Goal: Entertainment & Leisure: Consume media (video, audio)

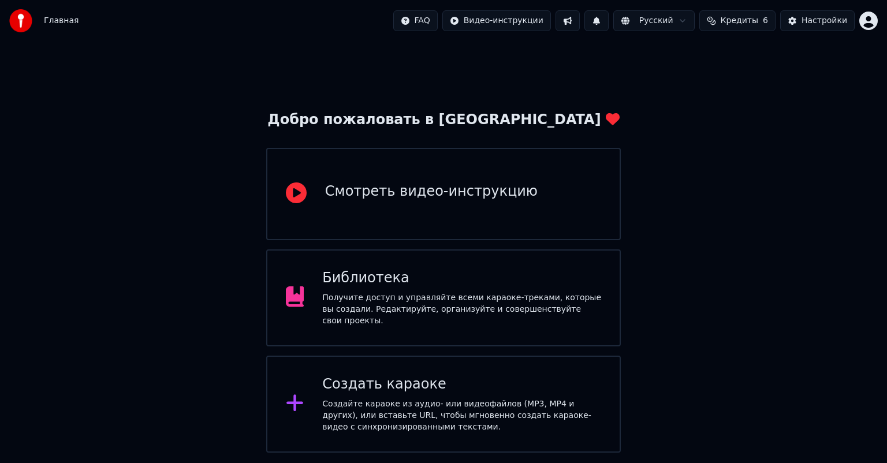
click at [428, 299] on div "Получите доступ и управляйте всеми караоке-треками, которые вы создали. Редакти…" at bounding box center [461, 309] width 279 height 35
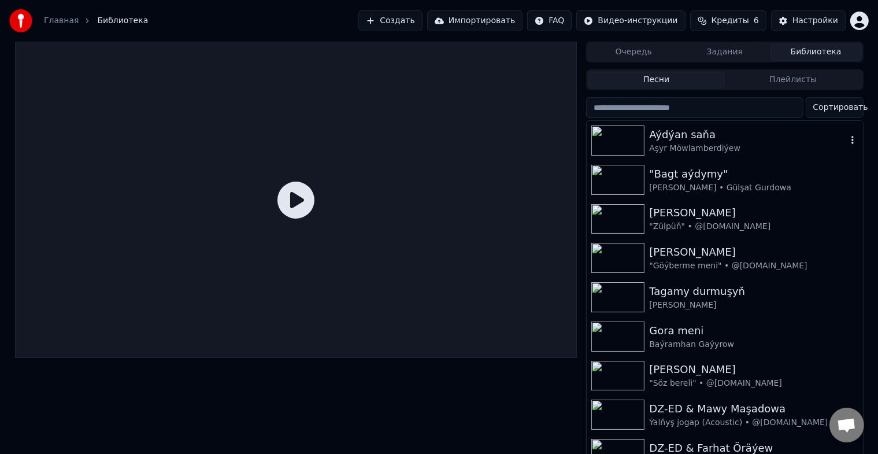
click at [622, 143] on img at bounding box center [617, 140] width 53 height 30
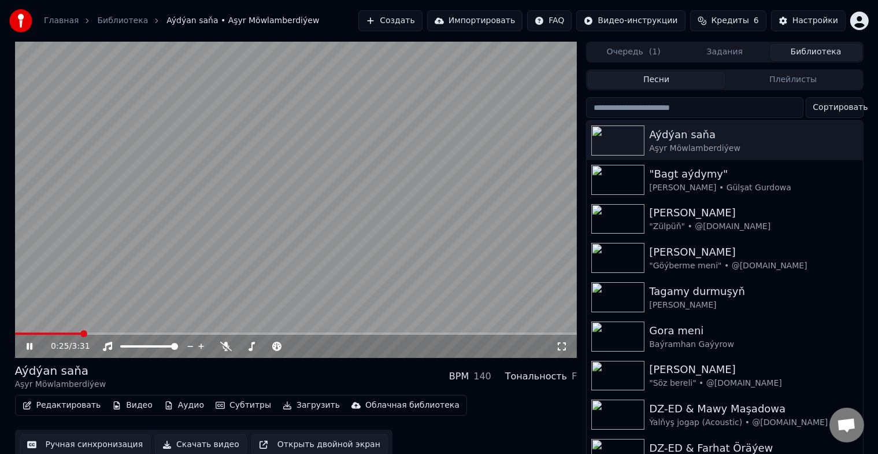
click at [81, 334] on span at bounding box center [296, 333] width 562 height 2
click at [618, 175] on img at bounding box center [617, 180] width 53 height 30
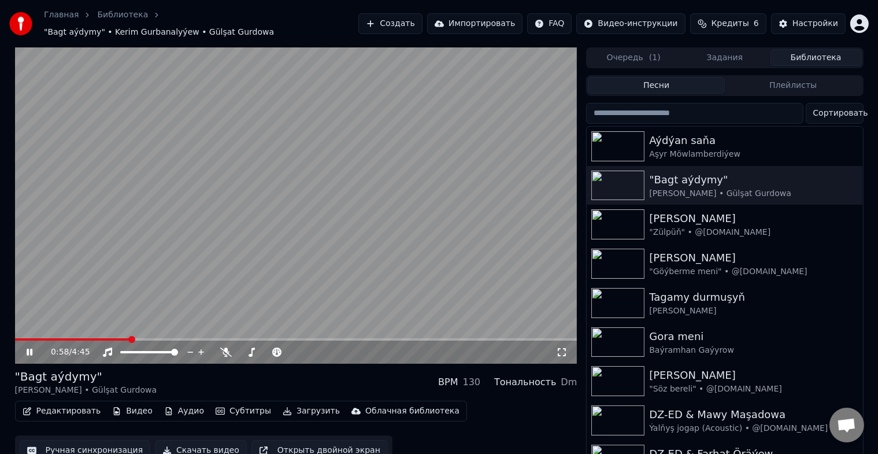
click at [29, 347] on icon at bounding box center [37, 351] width 27 height 9
click at [125, 338] on span at bounding box center [70, 339] width 110 height 2
click at [112, 338] on span at bounding box center [63, 339] width 96 height 2
click at [29, 348] on icon at bounding box center [29, 352] width 7 height 8
click at [97, 338] on span at bounding box center [56, 339] width 83 height 2
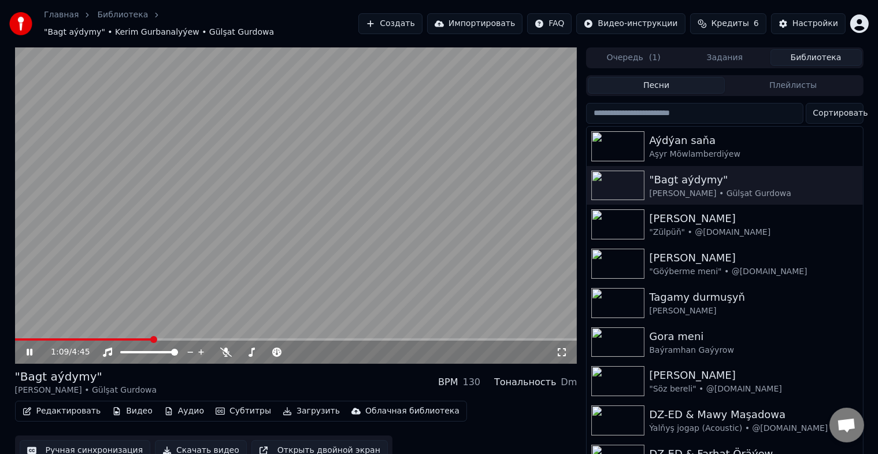
click at [27, 348] on icon at bounding box center [30, 351] width 6 height 7
click at [619, 213] on img at bounding box center [617, 224] width 53 height 30
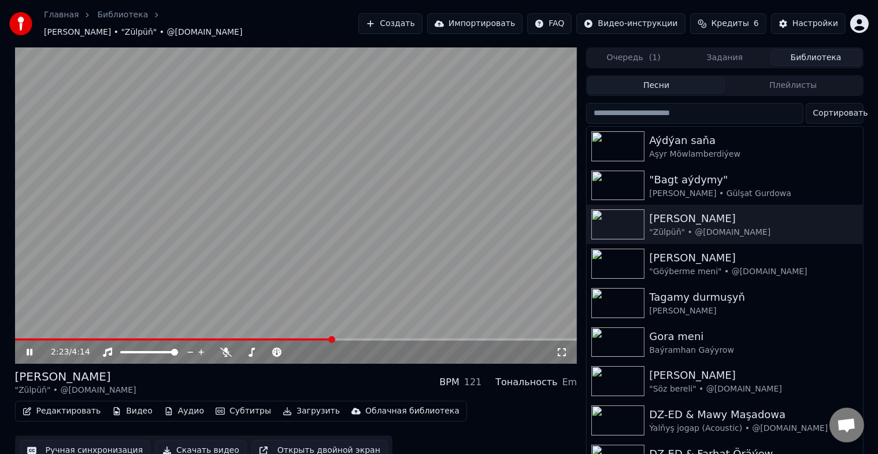
click at [72, 338] on span at bounding box center [173, 339] width 317 height 2
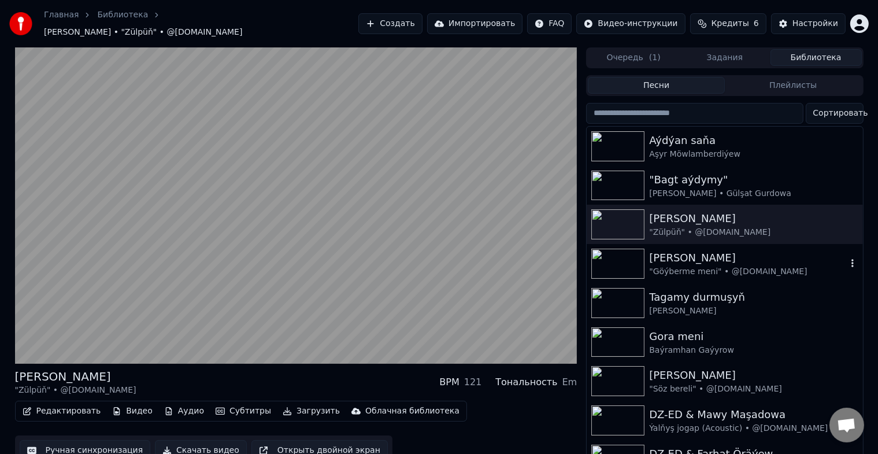
click at [615, 250] on img at bounding box center [617, 263] width 53 height 30
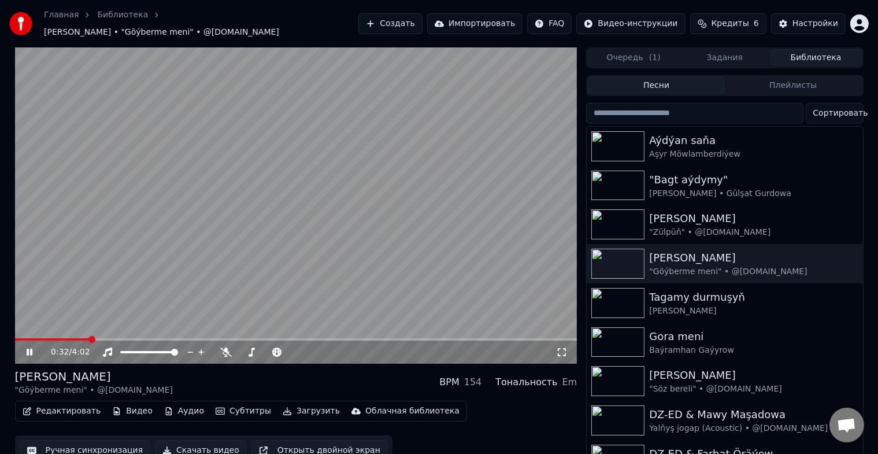
click at [186, 208] on video at bounding box center [296, 205] width 562 height 316
